Goal: Check status: Check status

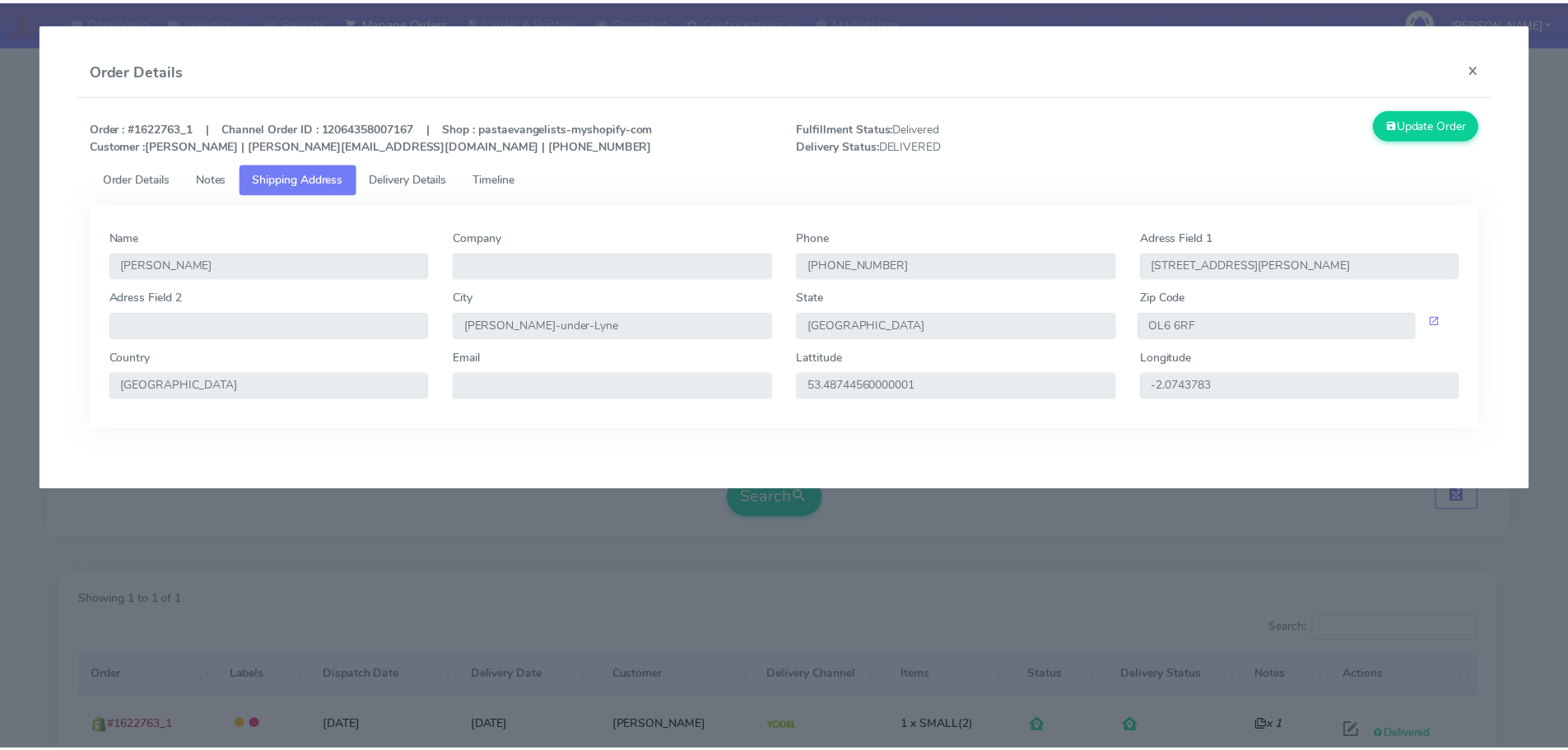
scroll to position [144, 0]
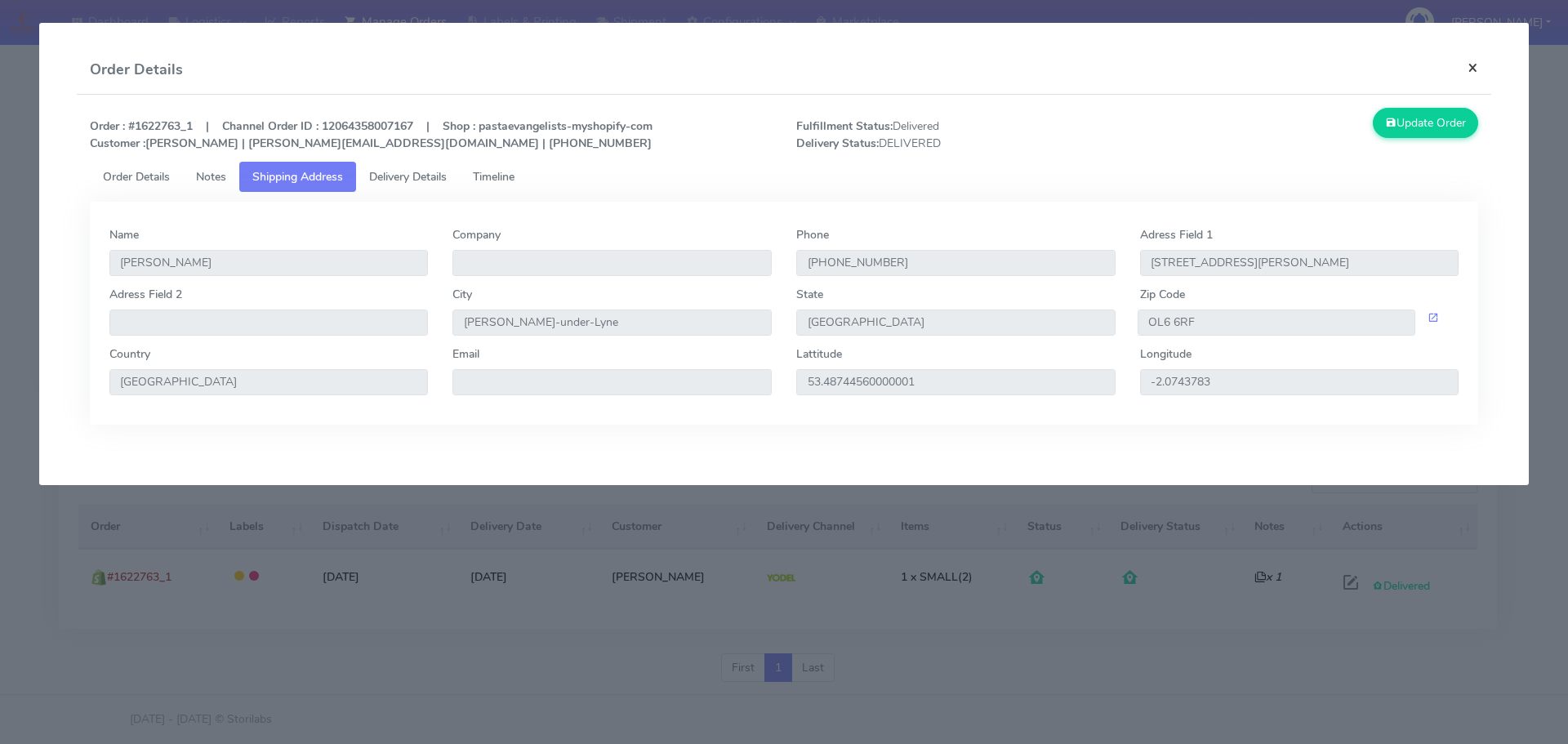
click at [1468, 72] on button "×" at bounding box center [1473, 67] width 37 height 43
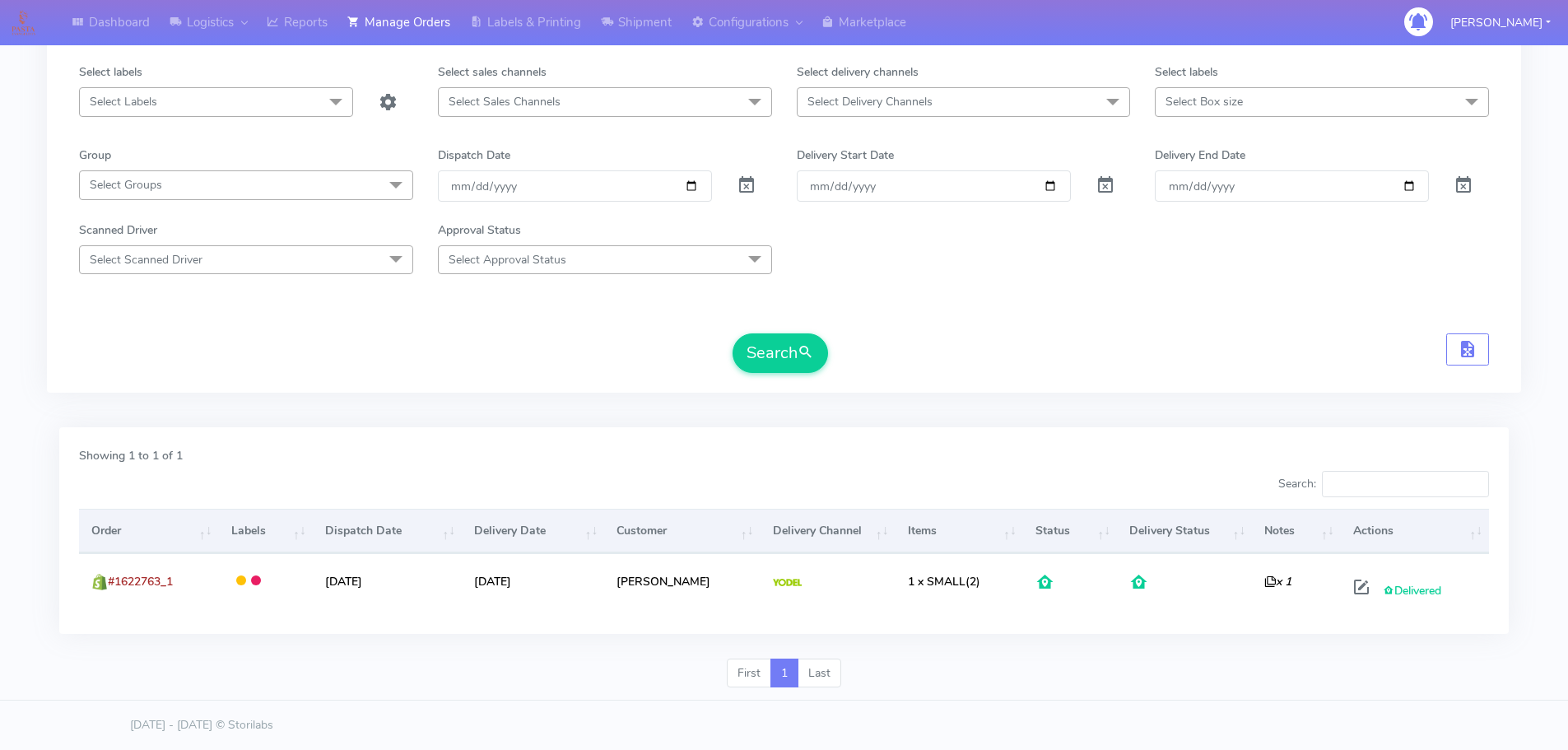
scroll to position [0, 0]
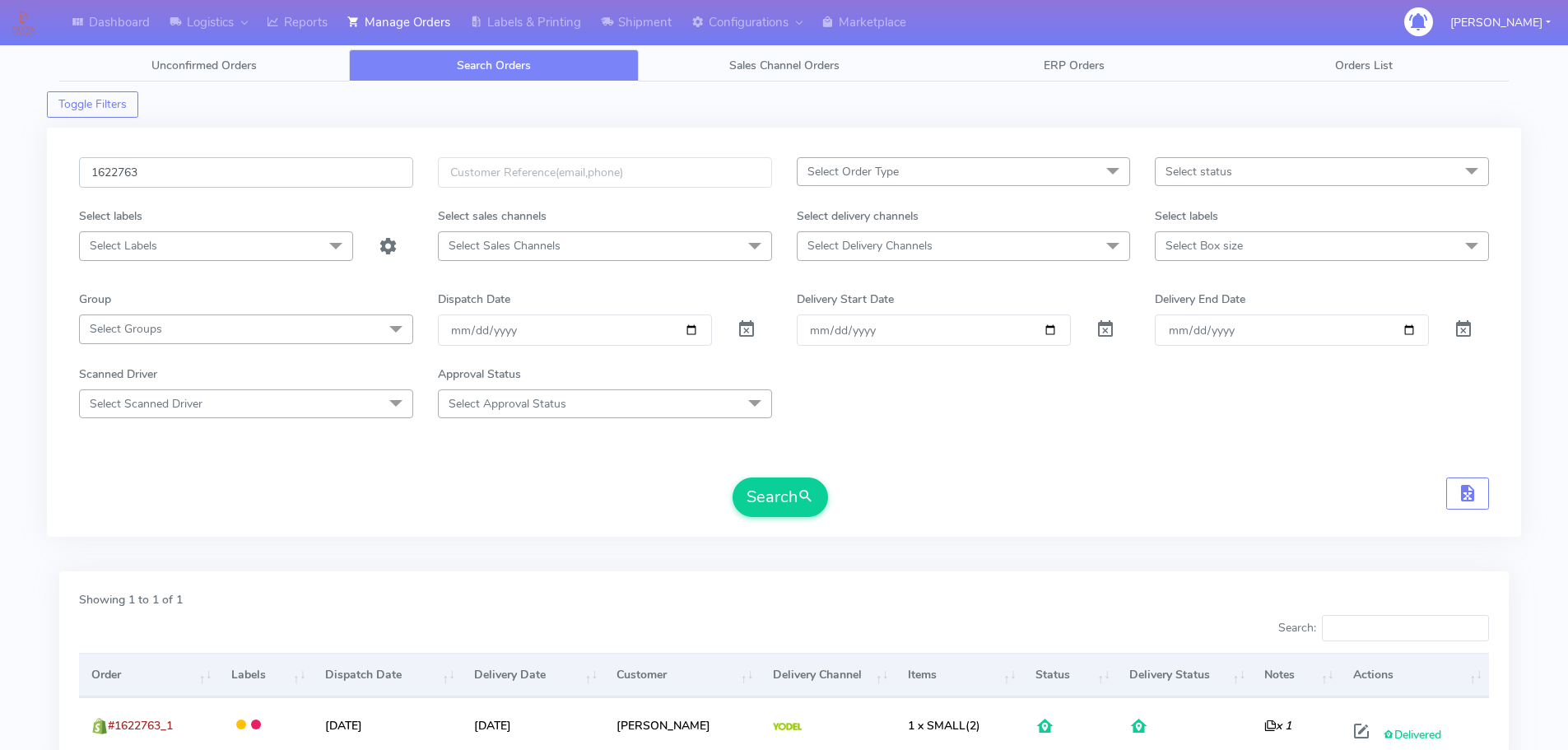
drag, startPoint x: 177, startPoint y: 179, endPoint x: 9, endPoint y: 151, distance: 170.3
click at [10, 152] on div "Dashboard Logistics London Logistics Reports Manage Orders Labels & Printing Sh…" at bounding box center [784, 437] width 1568 height 815
paste input "019"
type input "1620193"
click at [735, 489] on button "Search" at bounding box center [780, 496] width 96 height 39
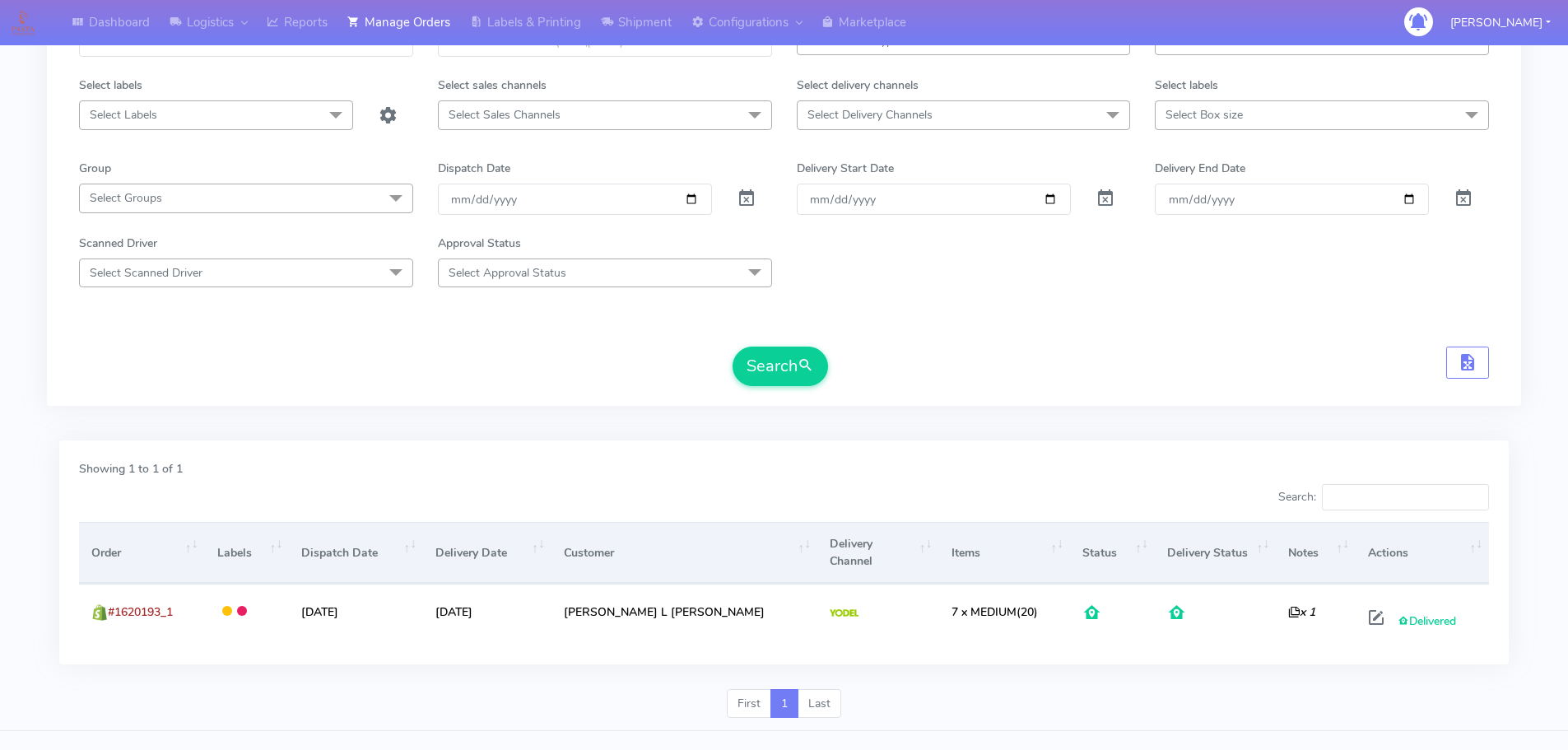
scroll to position [144, 0]
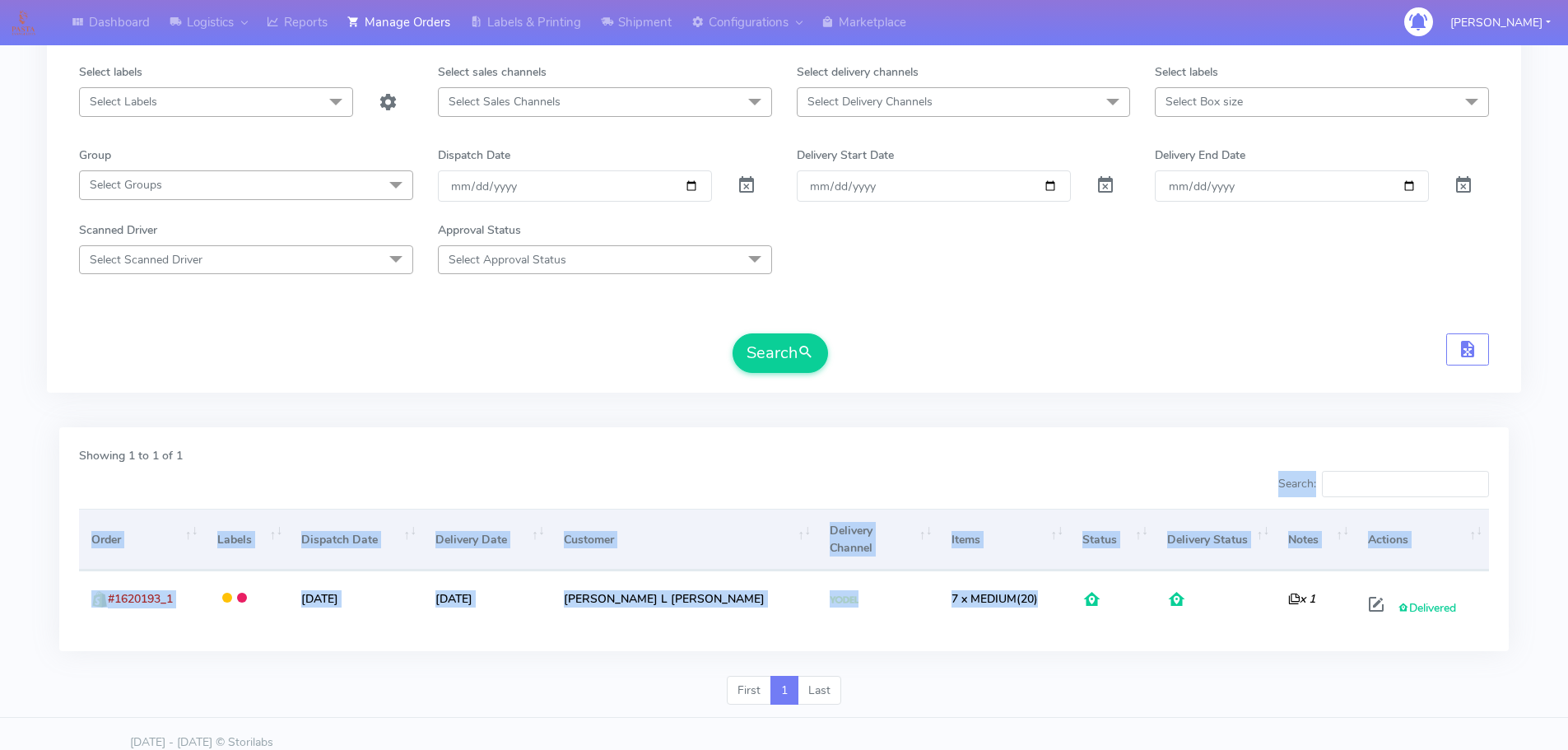
drag, startPoint x: 1157, startPoint y: 581, endPoint x: 1031, endPoint y: 447, distance: 183.9
click at [1020, 451] on div "Showing 1 to 1 of 1 Search: Order Labels Dispatch Date Delivery Date Customer D…" at bounding box center [784, 539] width 1450 height 224
click at [1031, 445] on div "Showing 1 to 1 of 1 Search: Order Labels Dispatch Date Delivery Date Customer D…" at bounding box center [784, 539] width 1450 height 224
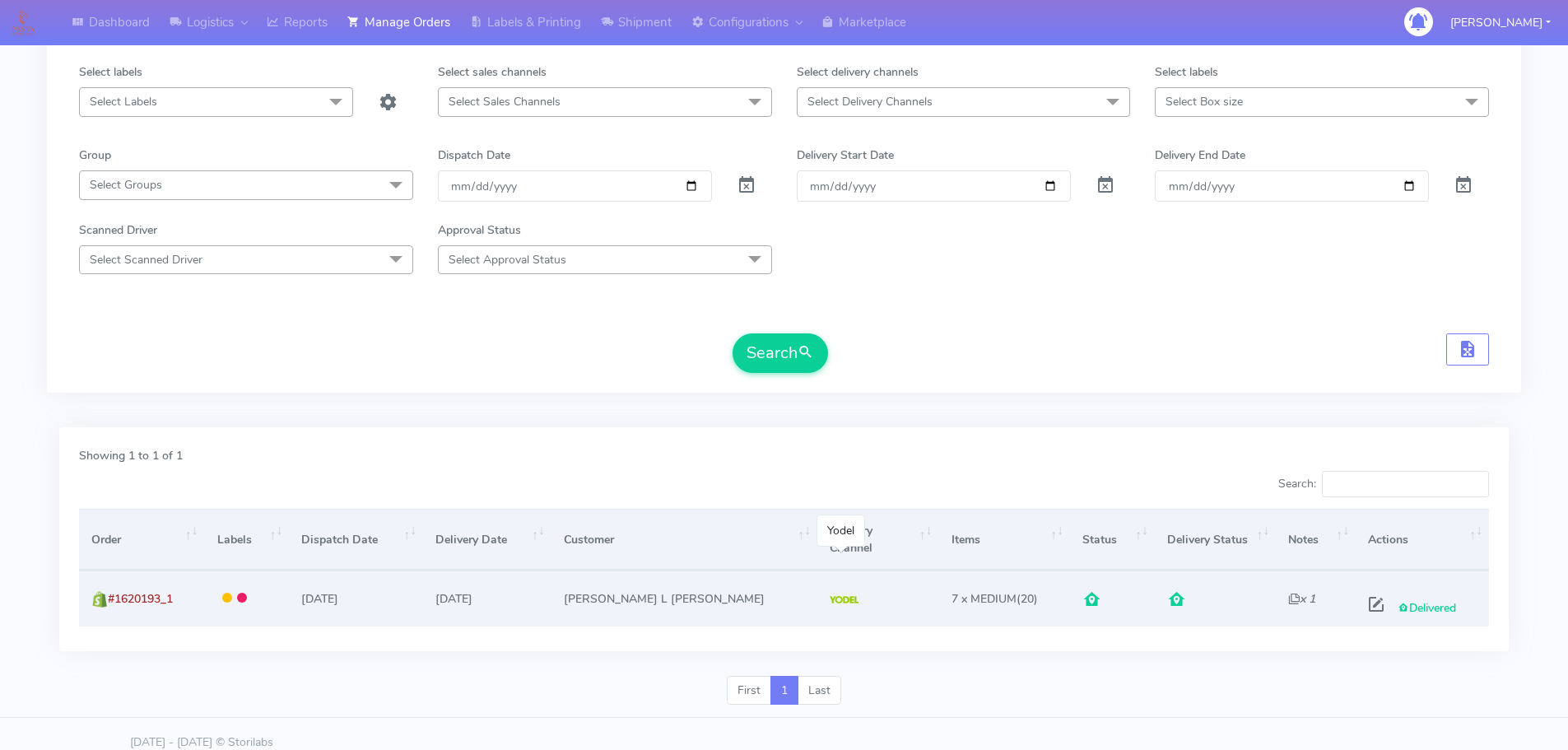
click at [882, 589] on td at bounding box center [878, 598] width 122 height 55
click at [861, 580] on td at bounding box center [878, 598] width 122 height 55
click at [1369, 600] on span at bounding box center [1376, 607] width 29 height 16
select select "5"
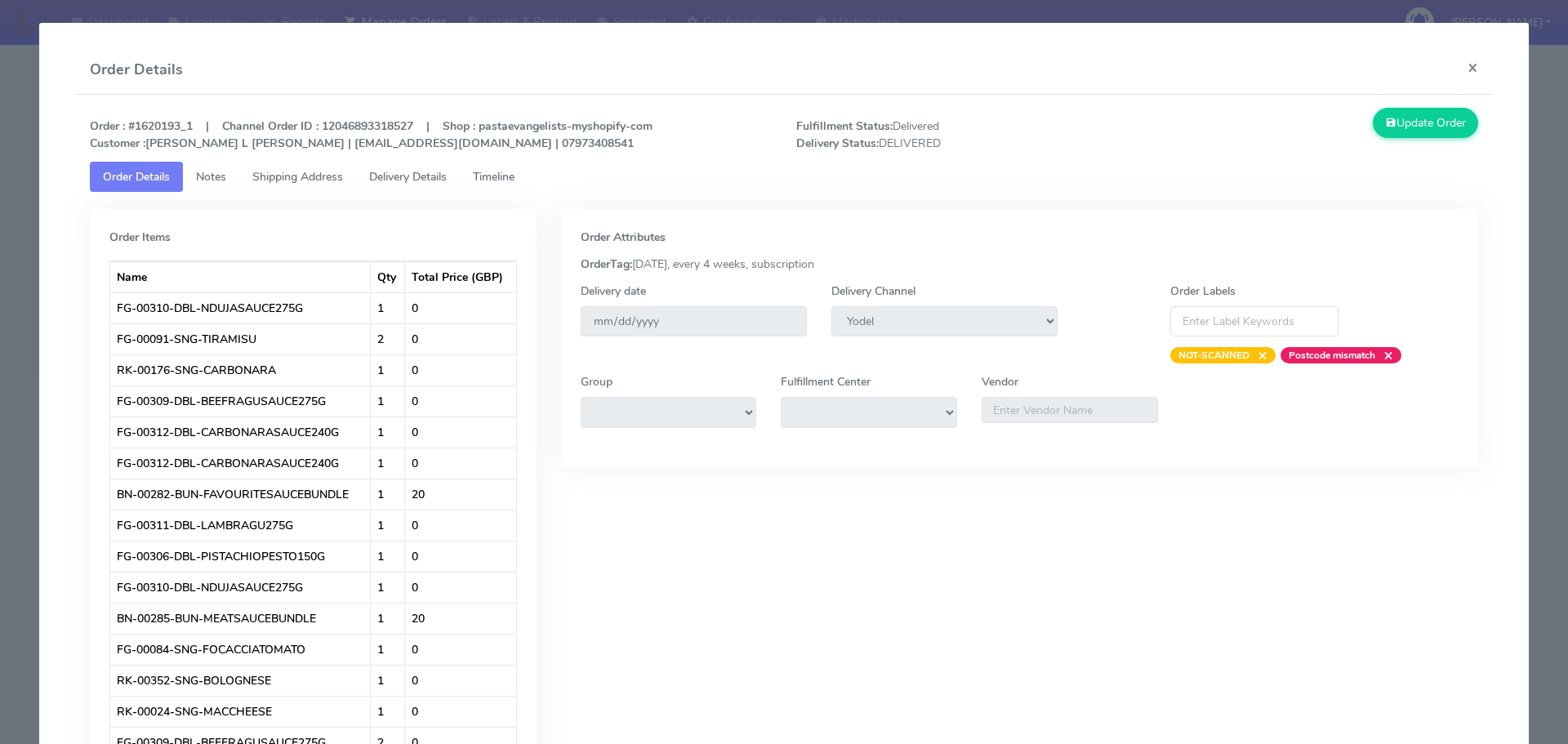
click at [423, 170] on span "Delivery Details" at bounding box center [408, 177] width 78 height 16
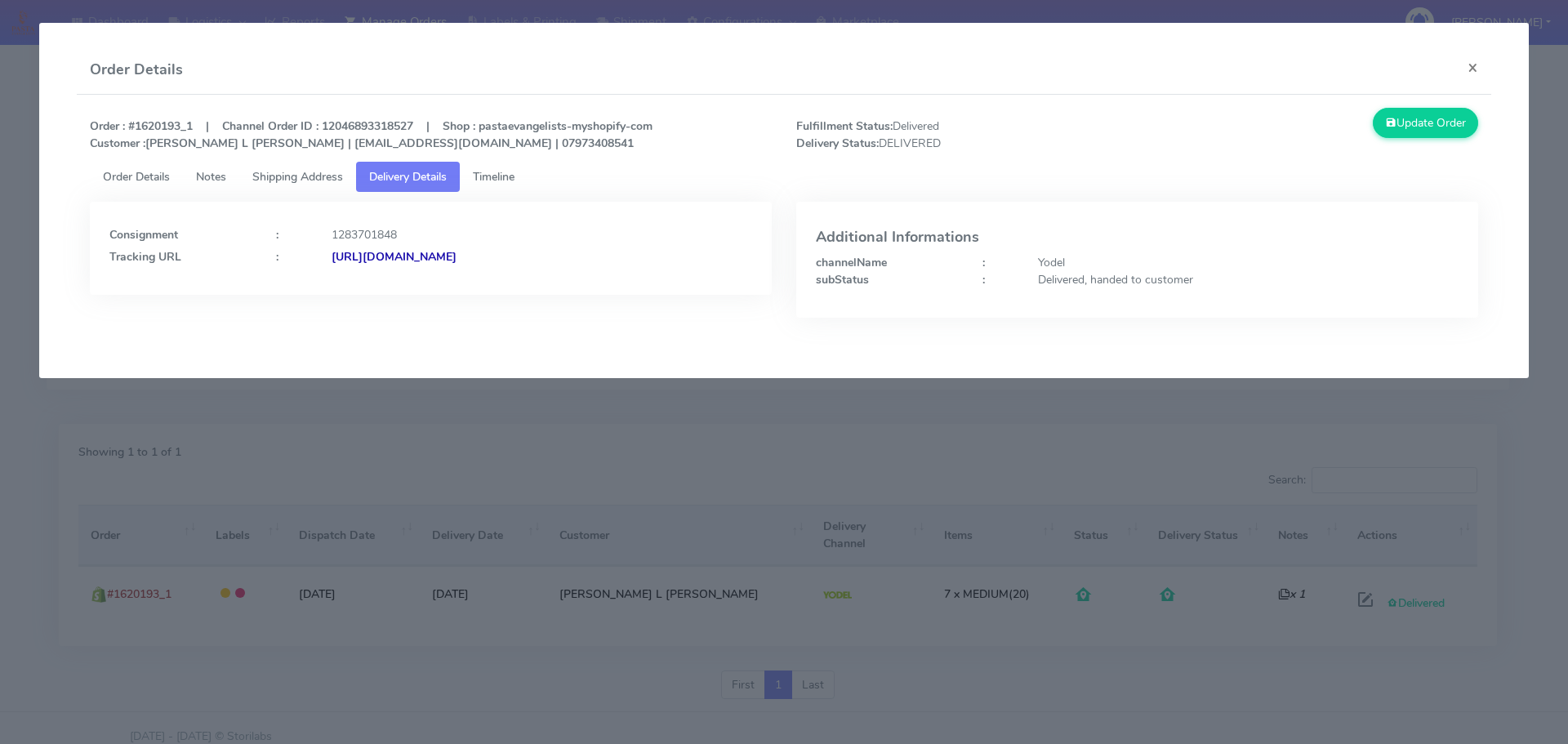
click at [496, 186] on link "Timeline" at bounding box center [493, 177] width 68 height 30
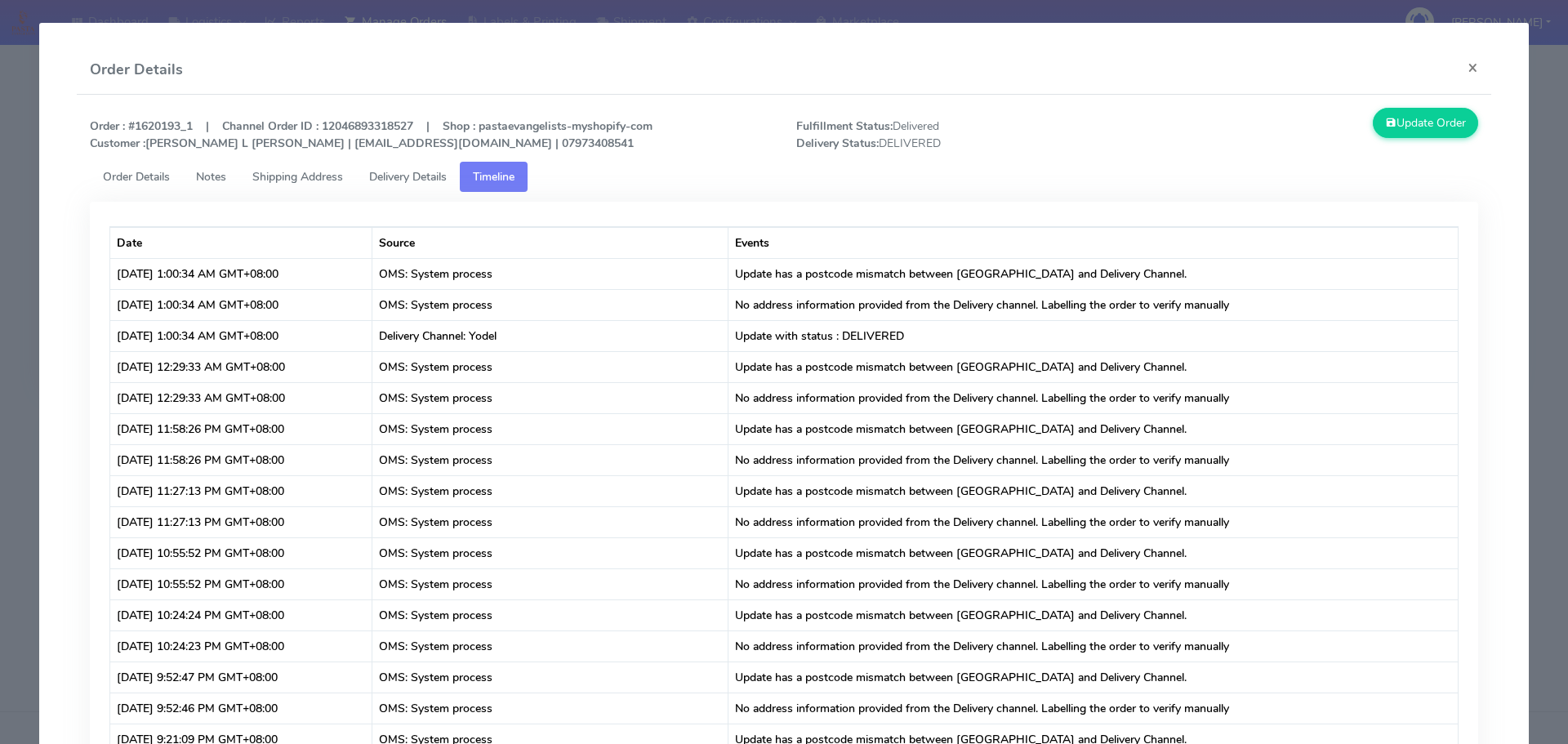
click at [425, 172] on span "Delivery Details" at bounding box center [408, 177] width 78 height 16
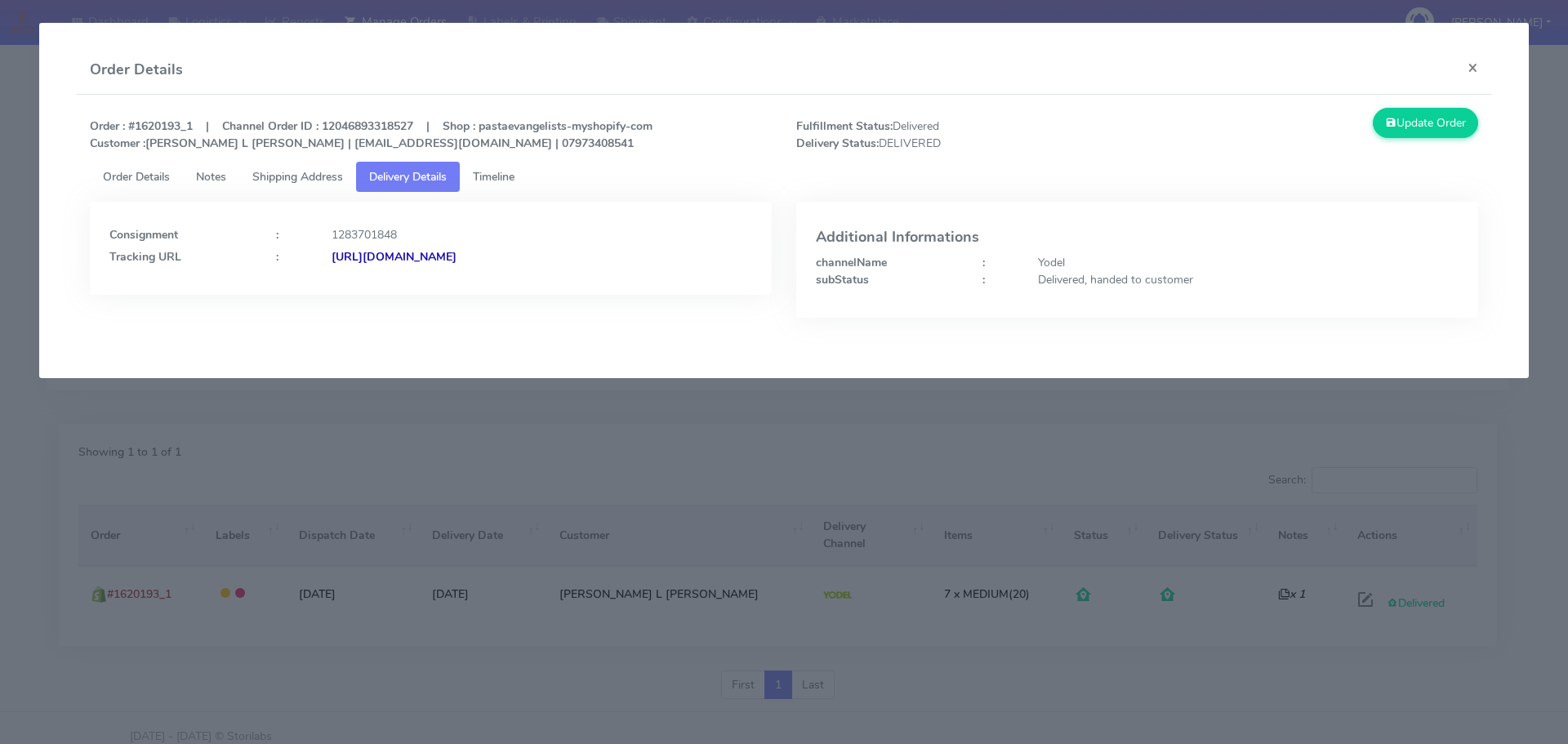
click at [457, 255] on strong "[URL][DOMAIN_NAME]" at bounding box center [394, 257] width 125 height 16
click at [280, 177] on span "Shipping Address" at bounding box center [298, 177] width 91 height 16
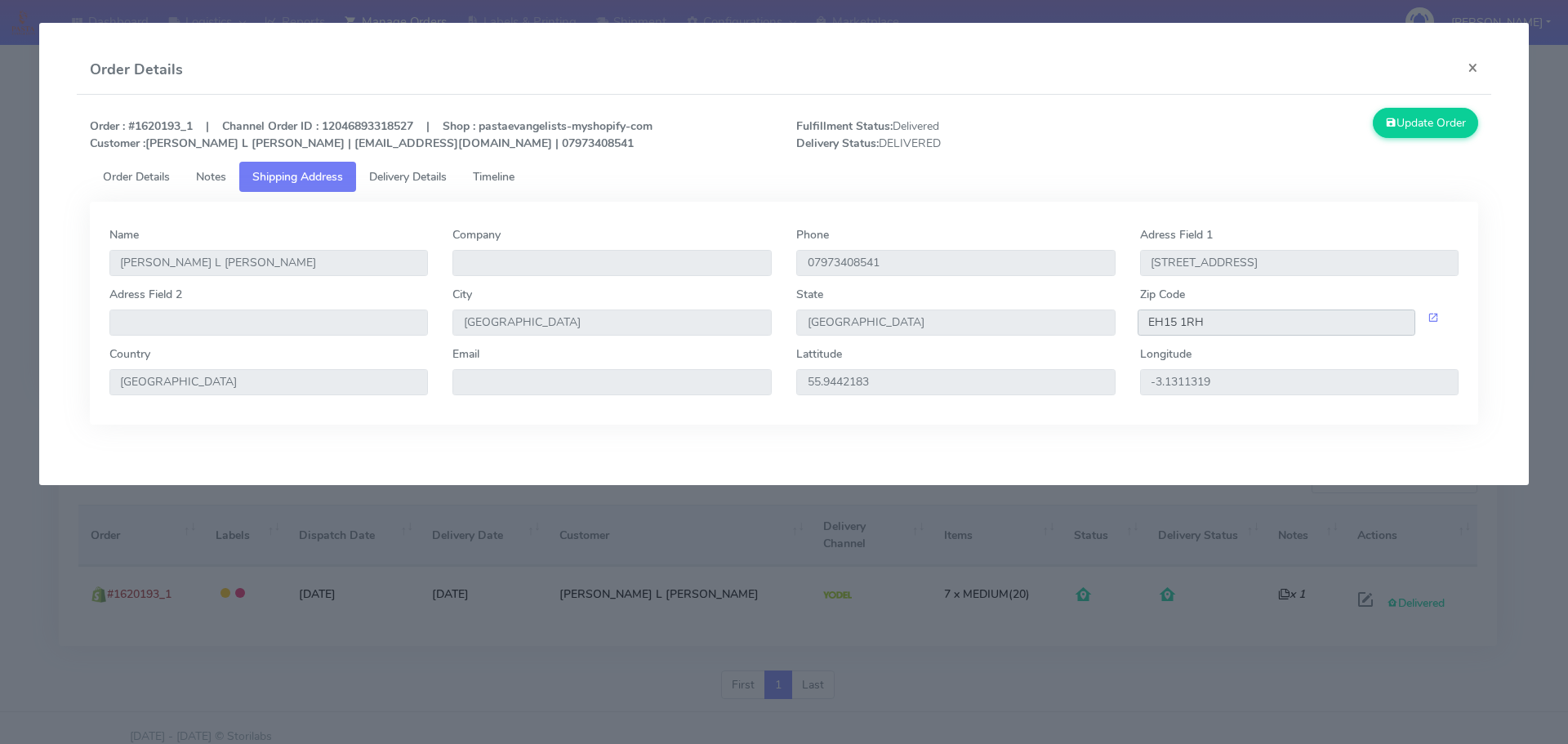
drag, startPoint x: 1194, startPoint y: 324, endPoint x: 1111, endPoint y: 330, distance: 83.2
click at [1102, 319] on div "Adress Field 2 City [GEOGRAPHIC_DATA] [GEOGRAPHIC_DATA] Zip Code EH15 1RH" at bounding box center [784, 316] width 1375 height 60
click at [414, 178] on span "Delivery Details" at bounding box center [408, 177] width 78 height 16
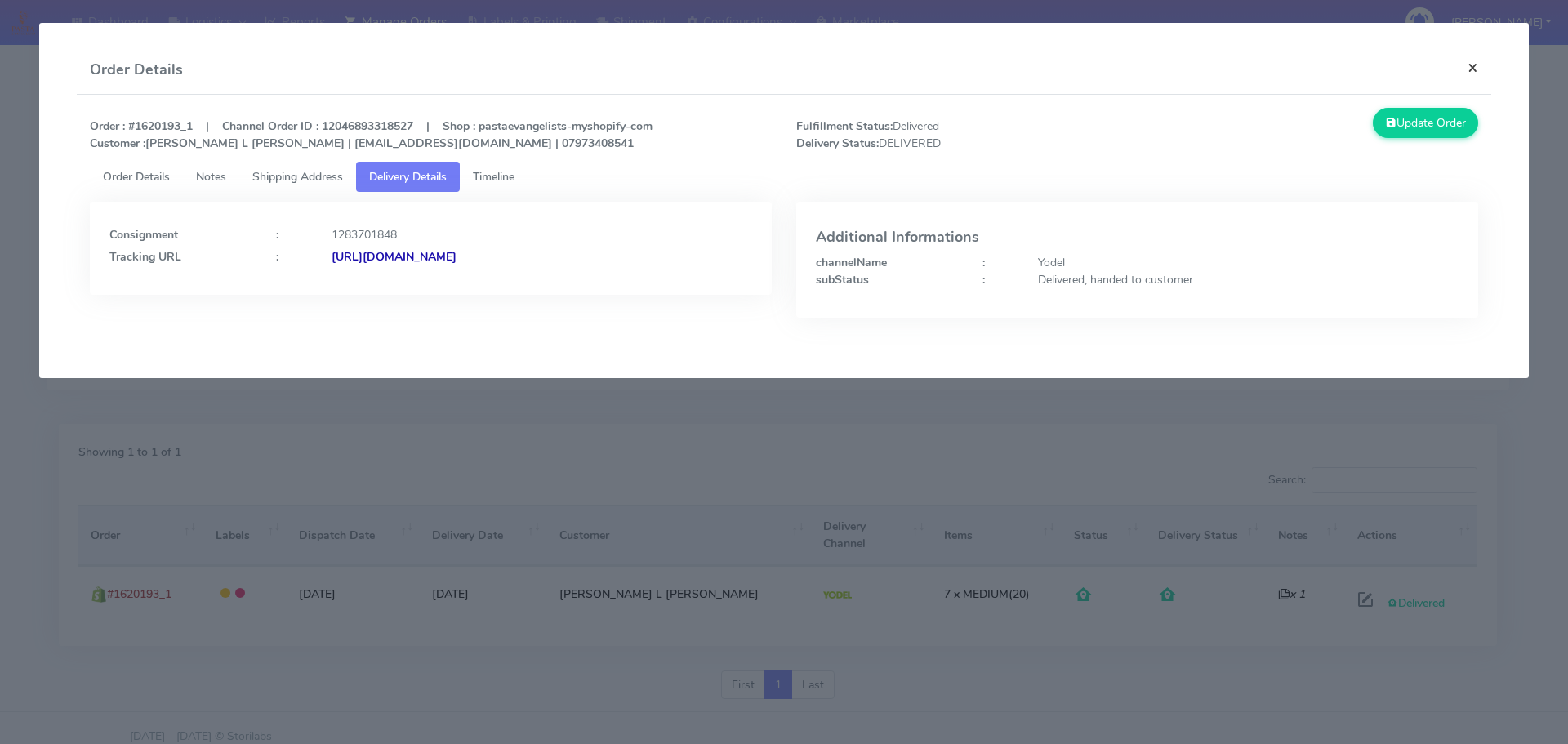
click at [1480, 71] on button "×" at bounding box center [1473, 67] width 37 height 43
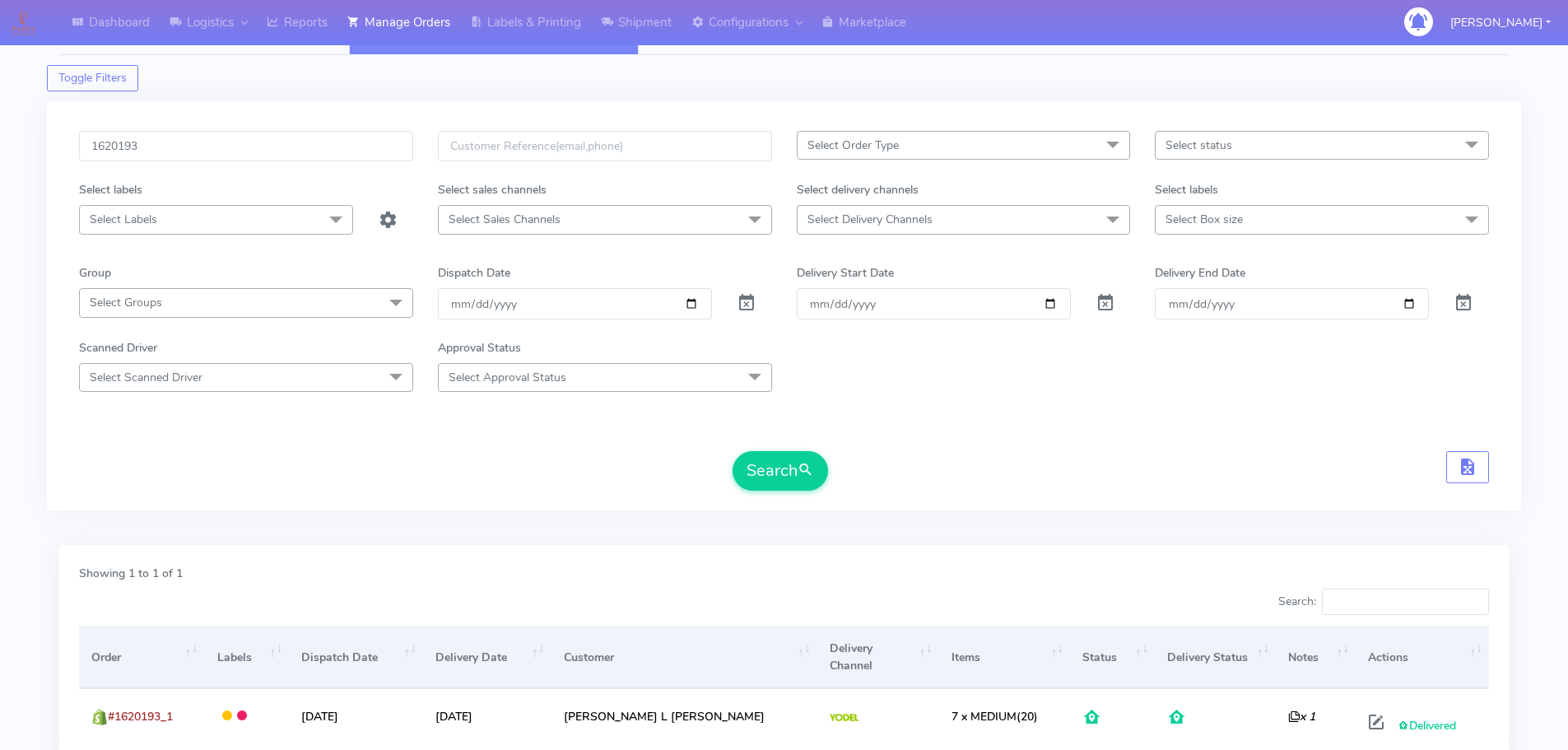
scroll to position [0, 0]
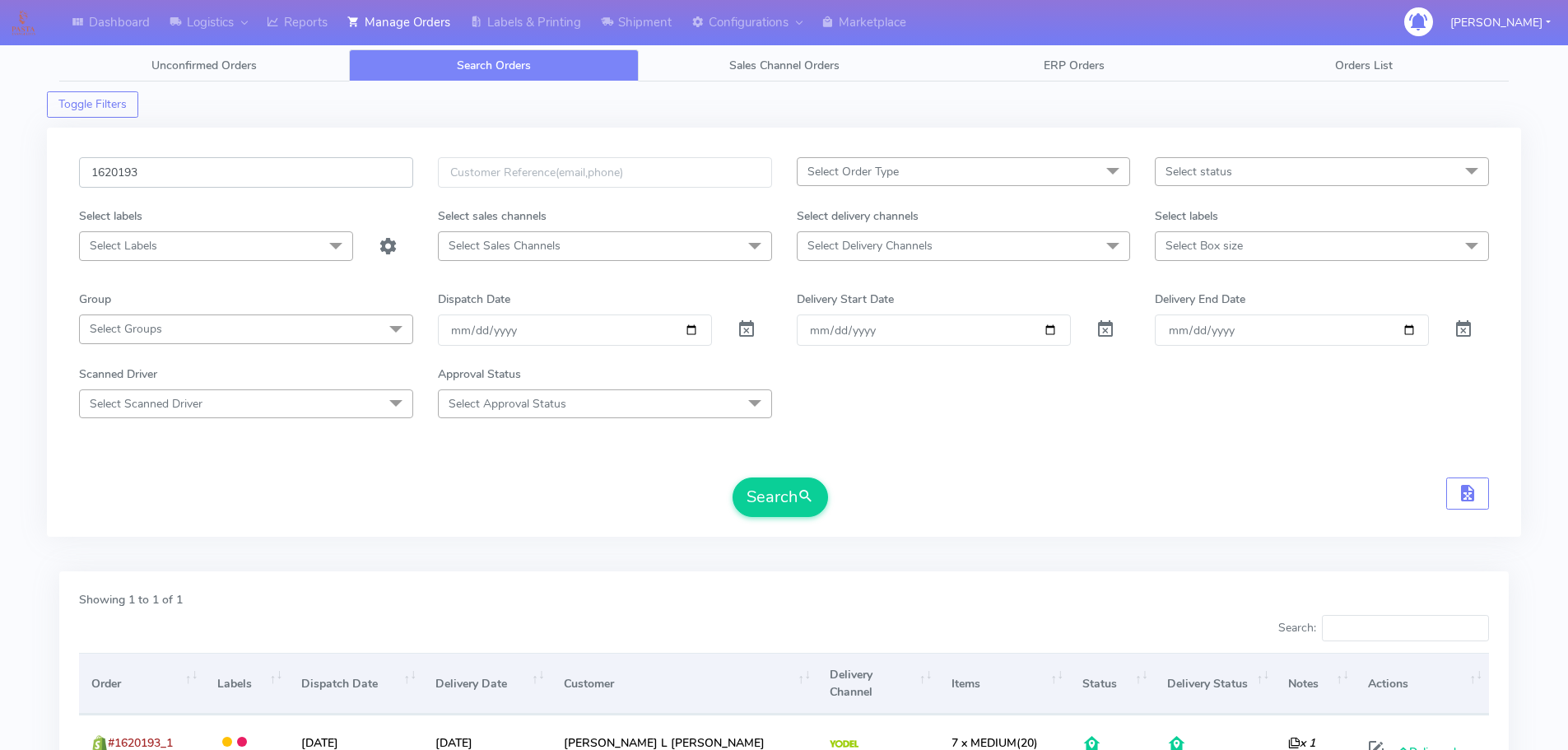
drag, startPoint x: 103, startPoint y: 170, endPoint x: 29, endPoint y: 155, distance: 75.5
click at [29, 156] on div "Dashboard Logistics London Logistics Reports Manage Orders Labels & Printing Sh…" at bounding box center [784, 445] width 1568 height 832
click at [769, 502] on button "Search" at bounding box center [780, 496] width 96 height 39
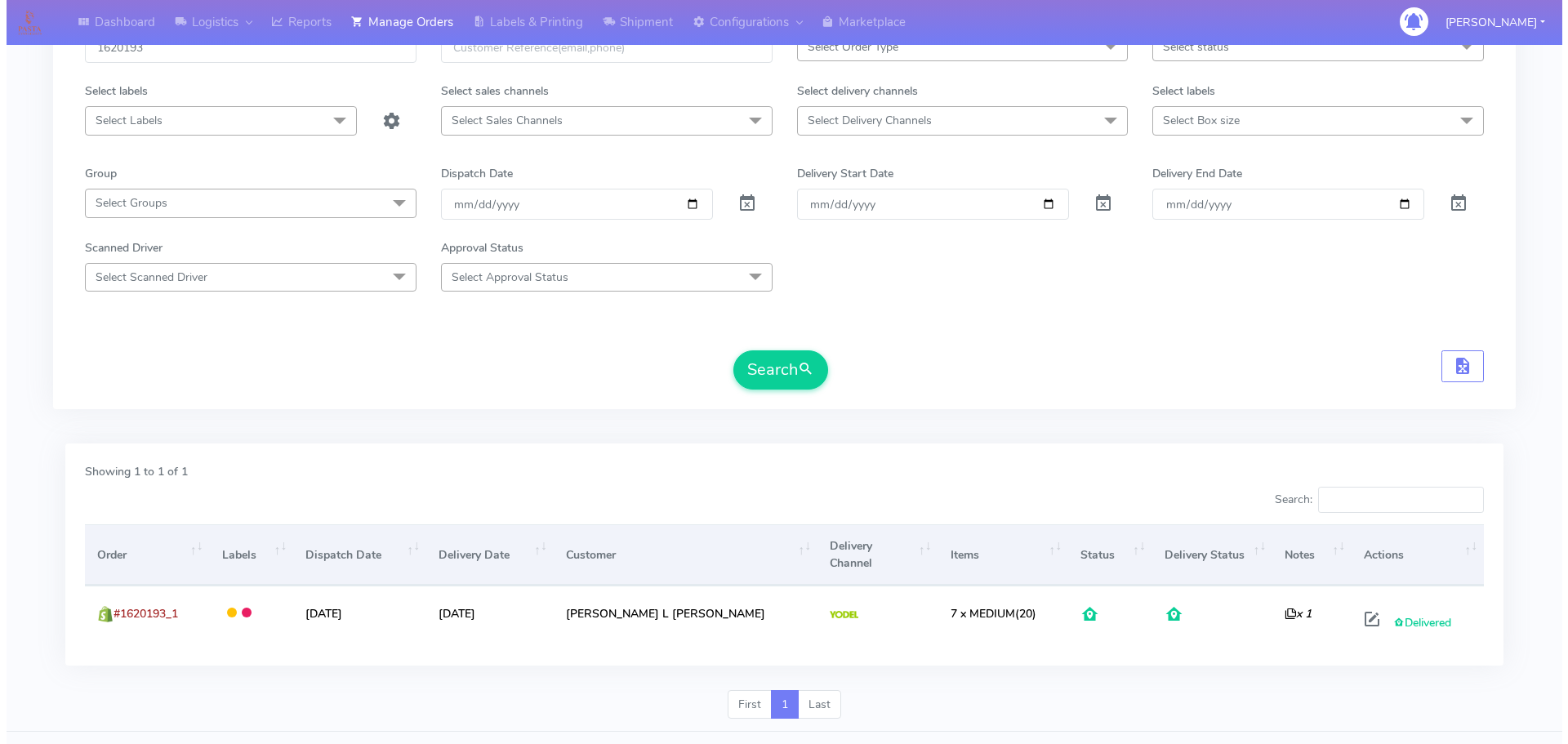
scroll to position [142, 0]
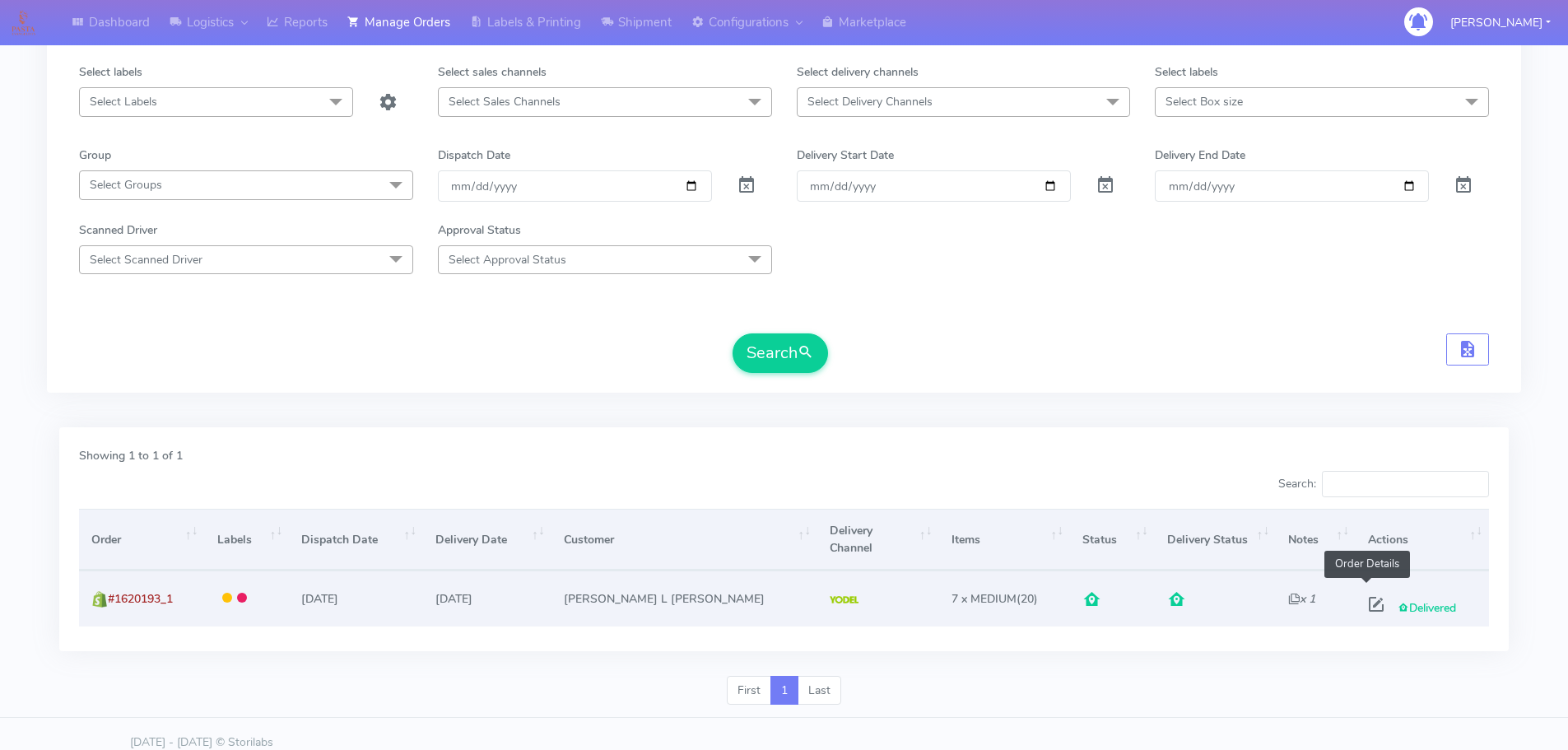
click at [1366, 600] on span at bounding box center [1376, 607] width 29 height 16
select select "5"
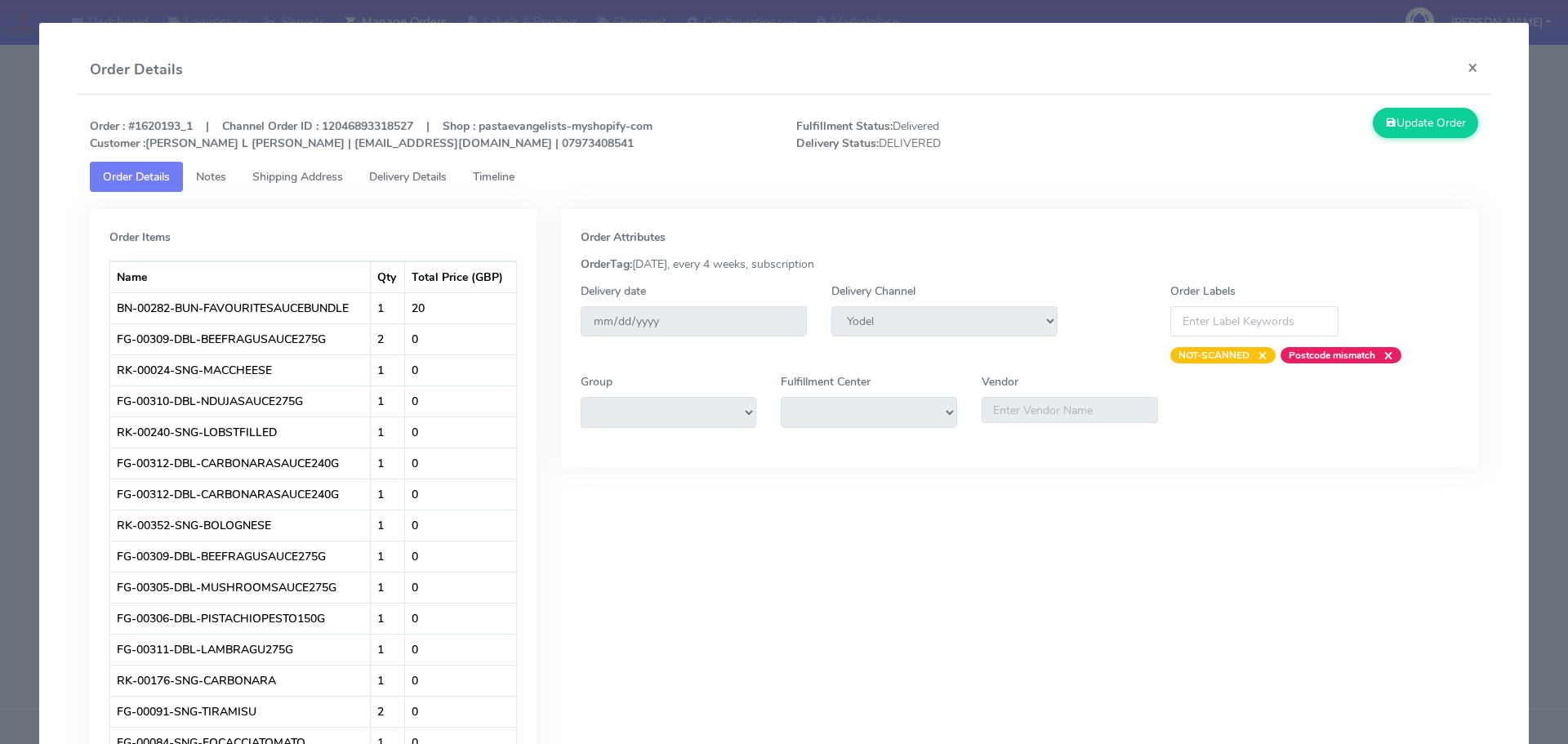
click at [403, 172] on span "Delivery Details" at bounding box center [408, 177] width 78 height 16
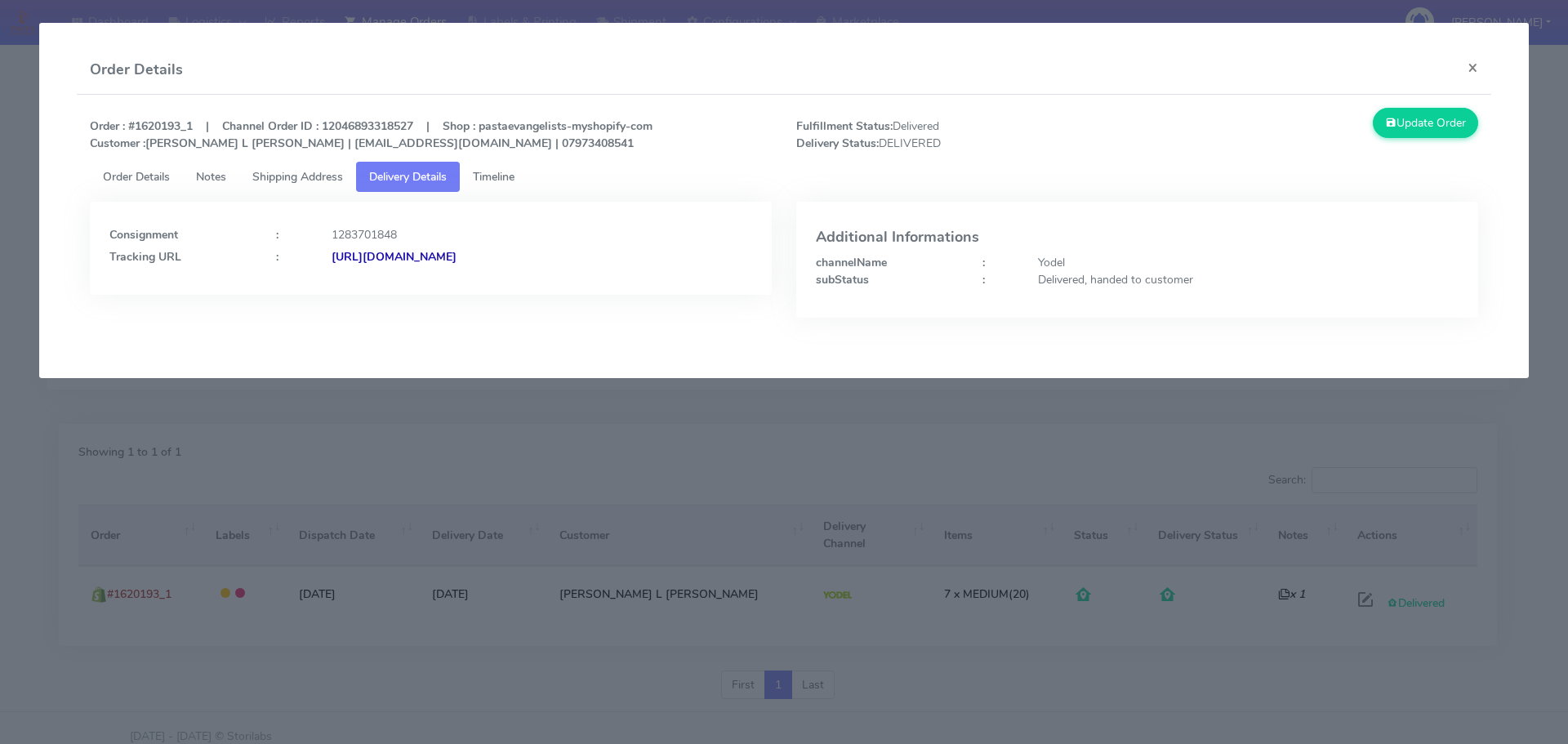
click at [457, 257] on strong "[URL][DOMAIN_NAME]" at bounding box center [394, 257] width 125 height 16
click at [294, 179] on span "Shipping Address" at bounding box center [298, 177] width 91 height 16
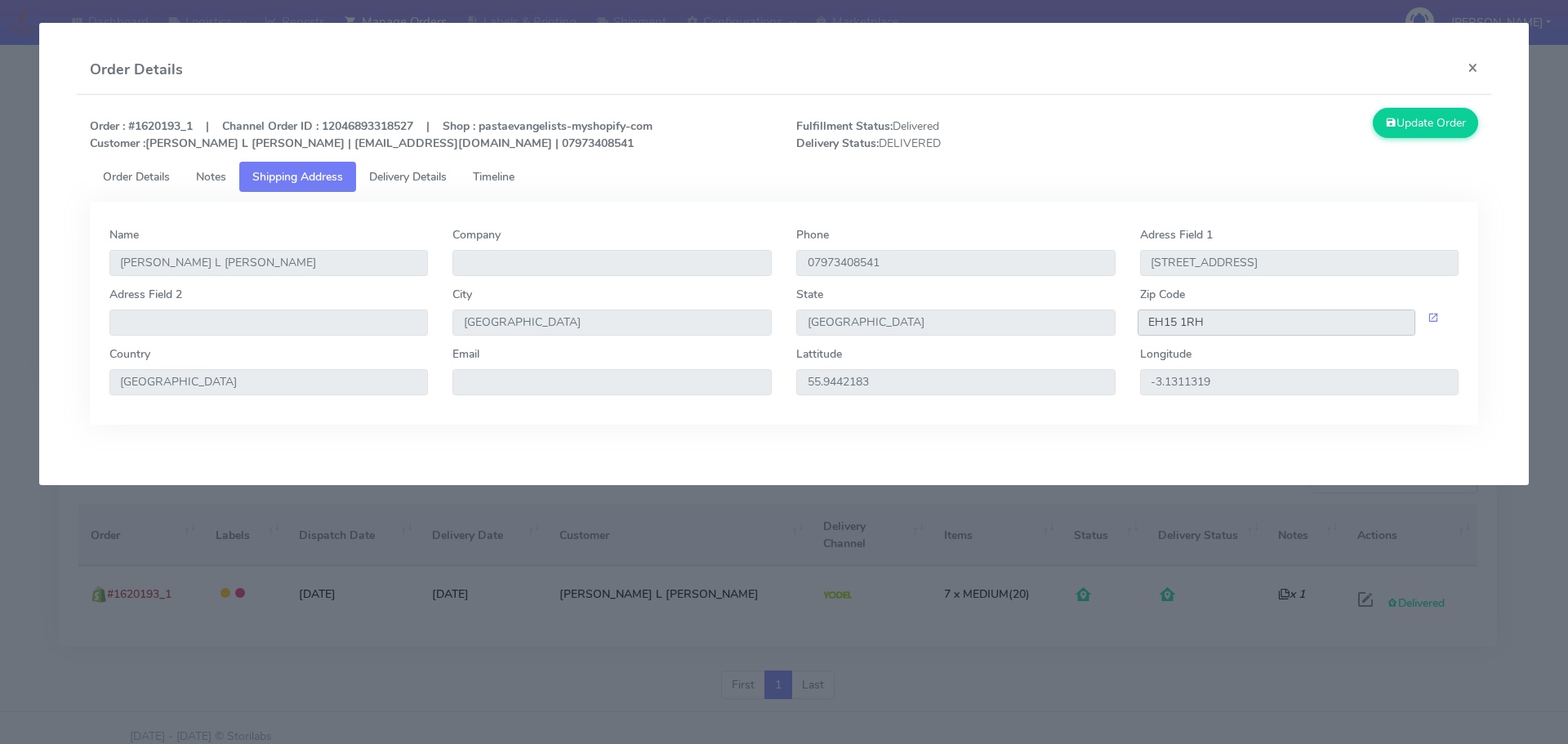
drag, startPoint x: 1207, startPoint y: 323, endPoint x: 1099, endPoint y: 317, distance: 108.2
click at [1120, 312] on div "Adress Field 2 City [GEOGRAPHIC_DATA] [GEOGRAPHIC_DATA] Zip Code EH15 1RH" at bounding box center [784, 316] width 1375 height 60
click at [421, 182] on span "Delivery Details" at bounding box center [408, 177] width 78 height 16
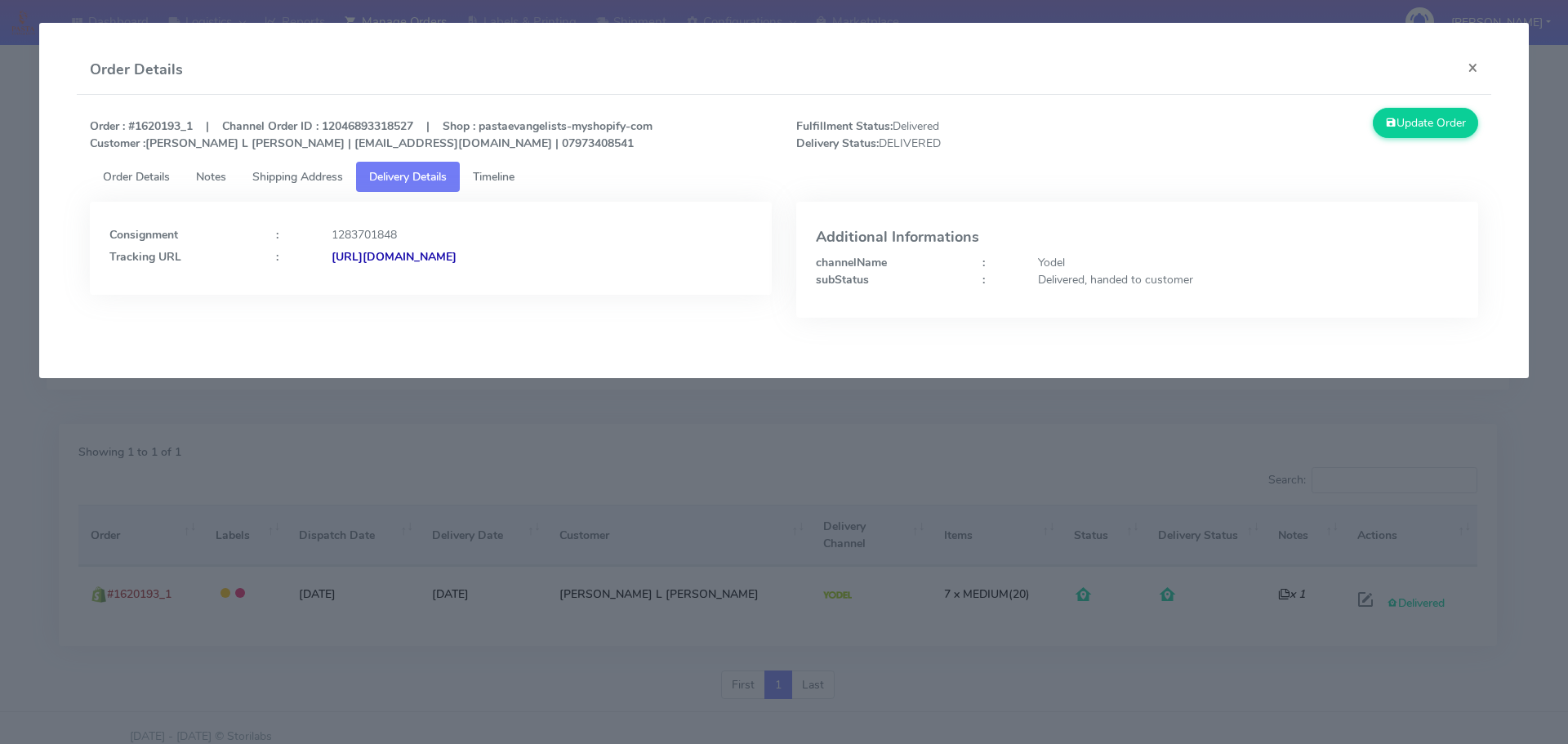
click at [457, 253] on strong "[URL][DOMAIN_NAME]" at bounding box center [394, 257] width 125 height 16
